Goal: Transaction & Acquisition: Subscribe to service/newsletter

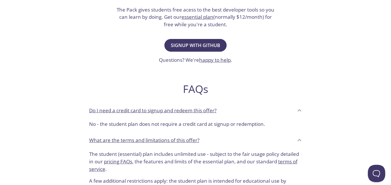
scroll to position [116, 0]
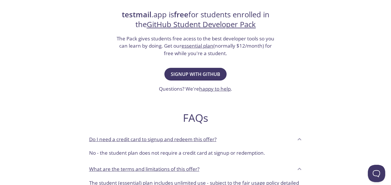
click at [187, 47] on link "essential plan" at bounding box center [197, 46] width 32 height 7
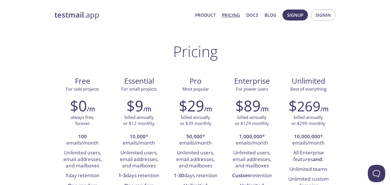
scroll to position [58, 0]
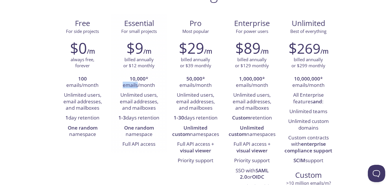
drag, startPoint x: 124, startPoint y: 84, endPoint x: 138, endPoint y: 84, distance: 14.5
click at [138, 84] on li "10,000 * emails/month" at bounding box center [139, 82] width 48 height 16
drag, startPoint x: 122, startPoint y: 105, endPoint x: 143, endPoint y: 111, distance: 20.9
click at [143, 111] on li "Unlimited users, email addresses, and mailboxes" at bounding box center [139, 102] width 48 height 23
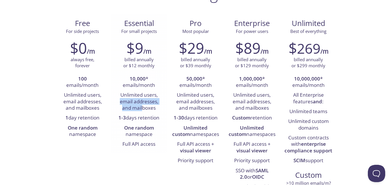
click at [143, 111] on li "Unlimited users, email addresses, and mailboxes" at bounding box center [139, 102] width 48 height 23
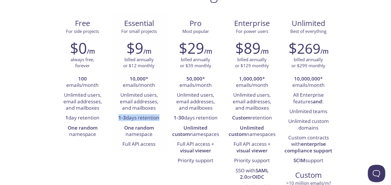
drag, startPoint x: 117, startPoint y: 118, endPoint x: 156, endPoint y: 118, distance: 39.1
click at [156, 118] on li "1-3 days retention" at bounding box center [139, 118] width 48 height 10
drag, startPoint x: 123, startPoint y: 128, endPoint x: 151, endPoint y: 135, distance: 28.7
click at [151, 135] on li "One random namespace" at bounding box center [139, 132] width 48 height 16
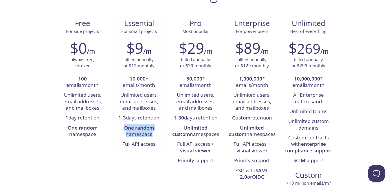
click at [151, 135] on li "One random namespace" at bounding box center [139, 132] width 48 height 16
drag, startPoint x: 122, startPoint y: 143, endPoint x: 156, endPoint y: 143, distance: 34.4
click at [156, 143] on li "Full API access" at bounding box center [139, 145] width 48 height 10
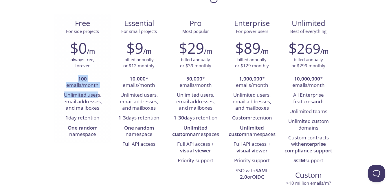
drag, startPoint x: 72, startPoint y: 82, endPoint x: 99, endPoint y: 97, distance: 30.7
click at [99, 97] on ul "100 emails/month Unlimited users, email addresses, and mailboxes 1 day retentio…" at bounding box center [83, 107] width 48 height 66
click at [98, 97] on li "Unlimited users, email addresses, and mailboxes" at bounding box center [83, 102] width 48 height 23
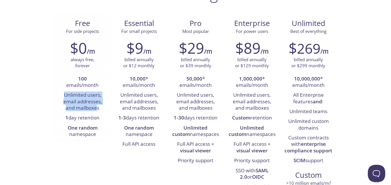
drag, startPoint x: 80, startPoint y: 106, endPoint x: 98, endPoint y: 111, distance: 18.0
click at [98, 111] on li "Unlimited users, email addresses, and mailboxes" at bounding box center [83, 102] width 48 height 23
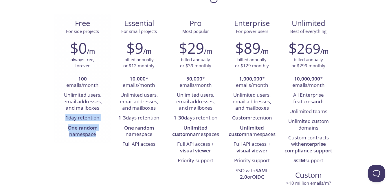
drag, startPoint x: 62, startPoint y: 116, endPoint x: 97, endPoint y: 133, distance: 39.1
click at [97, 133] on ul "100 emails/month Unlimited users, email addresses, and mailboxes 1 day retentio…" at bounding box center [83, 107] width 48 height 66
click at [97, 133] on li "One random namespace" at bounding box center [83, 132] width 48 height 16
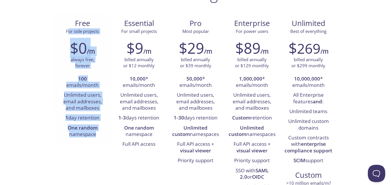
drag, startPoint x: 96, startPoint y: 134, endPoint x: 68, endPoint y: 30, distance: 107.7
click at [68, 30] on div "Free For side projects $0 /m always free, forever 100 emails/month Unlimited us…" at bounding box center [82, 78] width 56 height 129
click at [65, 86] on li "100 emails/month" at bounding box center [83, 82] width 48 height 16
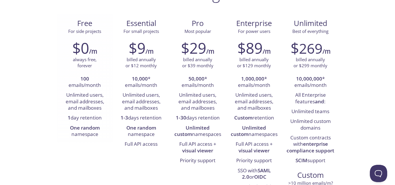
scroll to position [0, 0]
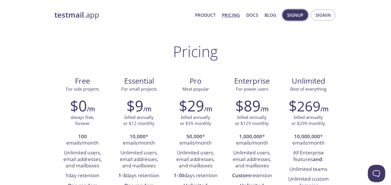
click at [291, 17] on span "Signup" at bounding box center [295, 15] width 16 height 8
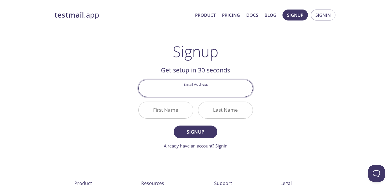
click at [187, 87] on input "Email Address" at bounding box center [196, 88] width 114 height 16
click at [177, 87] on input "Email Address" at bounding box center [196, 88] width 114 height 16
paste input "2021-dvmj-035@uvas.edu.pk"
type input "2021-dvmj-035@uvas.edu.pk"
click at [170, 111] on input "First Name" at bounding box center [166, 110] width 54 height 16
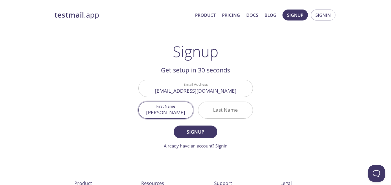
type input "Adnan"
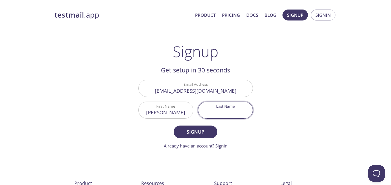
click at [230, 111] on input "Last Name" at bounding box center [225, 110] width 54 height 16
type input "Ashfaq"
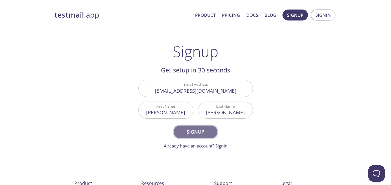
click at [191, 136] on span "Signup" at bounding box center [195, 132] width 31 height 8
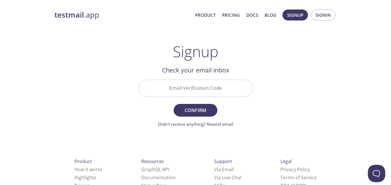
click at [195, 90] on input "Email Verification Code" at bounding box center [196, 88] width 114 height 16
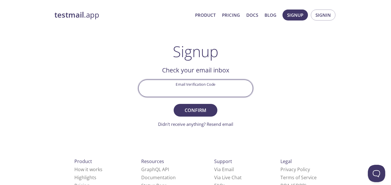
paste input "LPUVGET"
type input "LPUVGET"
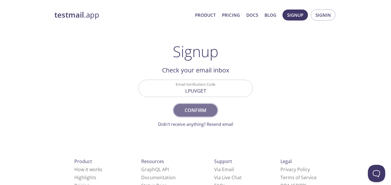
click at [192, 110] on span "Confirm" at bounding box center [195, 110] width 31 height 8
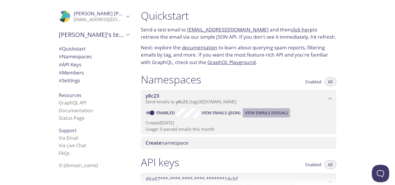
click at [262, 113] on span "View Emails (Visual)" at bounding box center [266, 113] width 43 height 7
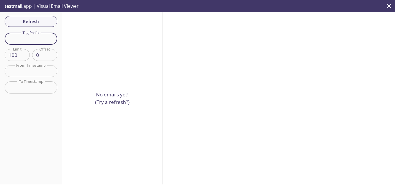
click at [27, 37] on input "text" at bounding box center [31, 39] width 53 height 12
click at [390, 3] on icon "close" at bounding box center [389, 6] width 8 height 8
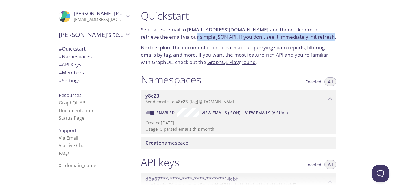
drag, startPoint x: 174, startPoint y: 36, endPoint x: 312, endPoint y: 38, distance: 138.6
click at [312, 38] on p "Send a test email to y8c23.test@inbox.testmail.app and then click here to retri…" at bounding box center [239, 33] width 196 height 15
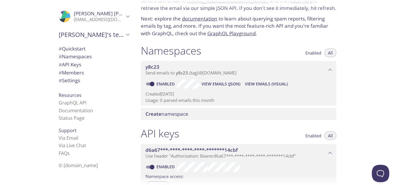
scroll to position [87, 0]
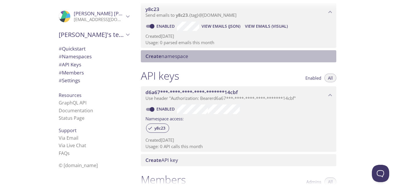
click at [172, 58] on span "Create namespace" at bounding box center [167, 56] width 43 height 7
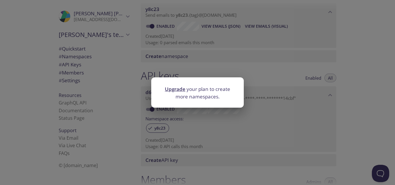
click at [239, 67] on div "Upgrade your plan to create more namespaces." at bounding box center [197, 92] width 395 height 185
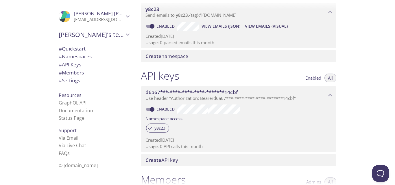
scroll to position [58, 0]
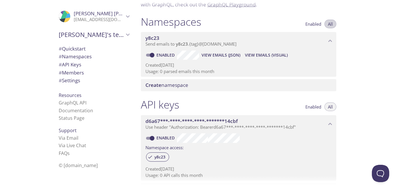
click at [330, 24] on span "All" at bounding box center [330, 24] width 5 height 0
click at [260, 54] on span "View Emails (Visual)" at bounding box center [266, 55] width 43 height 7
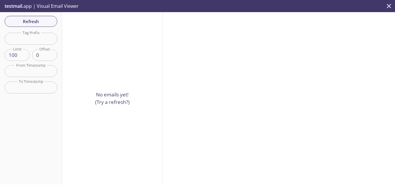
click at [385, 4] on icon "close" at bounding box center [389, 6] width 8 height 8
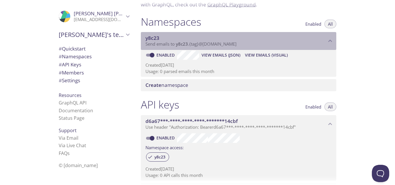
click at [155, 39] on span "y8c23" at bounding box center [153, 38] width 14 height 7
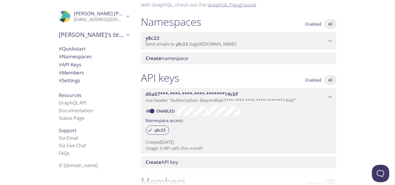
click at [155, 39] on span "y8c23" at bounding box center [153, 38] width 14 height 7
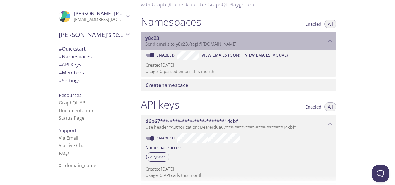
drag, startPoint x: 179, startPoint y: 43, endPoint x: 239, endPoint y: 43, distance: 60.5
click at [237, 43] on span "Send emails to y8c23 . {tag} @inbox.testmail.app" at bounding box center [191, 44] width 91 height 6
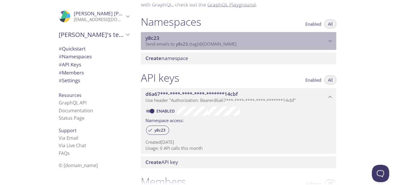
click at [232, 43] on span "Send emails to y8c23 . {tag} @inbox.testmail.app" at bounding box center [191, 44] width 91 height 6
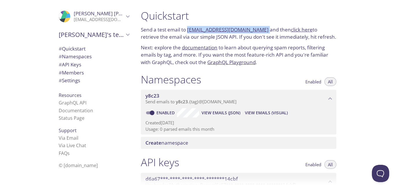
drag, startPoint x: 187, startPoint y: 30, endPoint x: 260, endPoint y: 29, distance: 72.9
click at [260, 29] on p "Send a test email to y8c23.test@inbox.testmail.app and then click here to retri…" at bounding box center [239, 33] width 196 height 15
copy p "y8c23.test@inbox.testmail.app"
click at [265, 112] on span "View Emails (Visual)" at bounding box center [266, 113] width 43 height 7
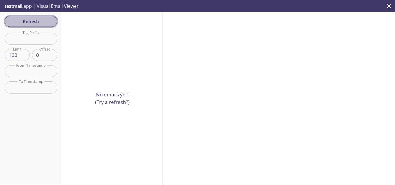
click at [36, 21] on span "Refresh" at bounding box center [30, 22] width 43 height 8
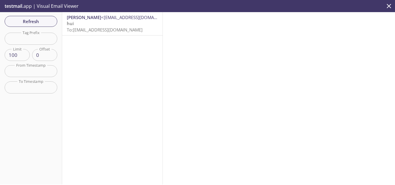
click at [388, 6] on icon "close" at bounding box center [389, 6] width 8 height 8
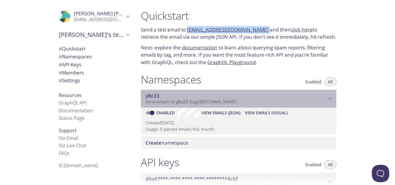
drag, startPoint x: 176, startPoint y: 101, endPoint x: 237, endPoint y: 100, distance: 60.8
click at [237, 101] on span "Send emails to y8c23 . {tag} @inbox.testmail.app" at bounding box center [191, 102] width 91 height 6
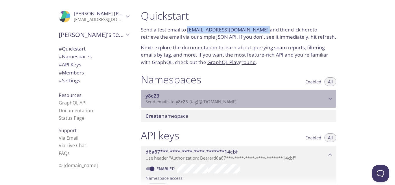
click at [201, 102] on span "Send emails to y8c23 . {tag} @inbox.testmail.app" at bounding box center [191, 102] width 91 height 6
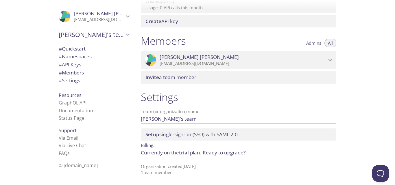
scroll to position [81, 0]
